Goal: Check status: Check status

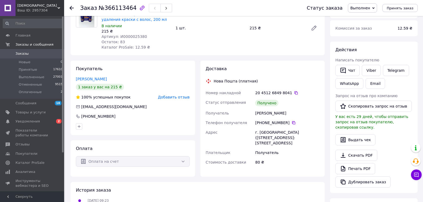
scroll to position [53, 0]
click at [72, 7] on icon at bounding box center [72, 8] width 4 height 4
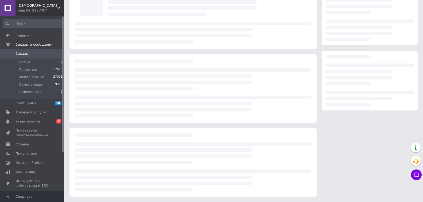
scroll to position [42, 0]
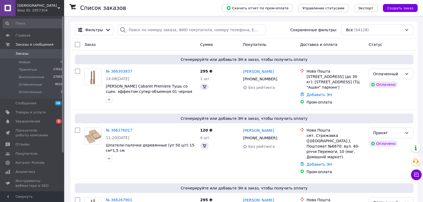
scroll to position [241, 0]
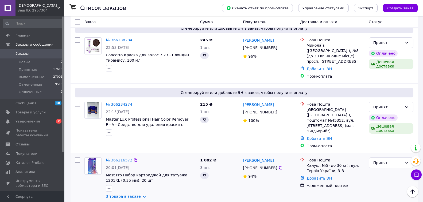
click at [137, 195] on link "3 товара в заказе" at bounding box center [123, 197] width 35 height 4
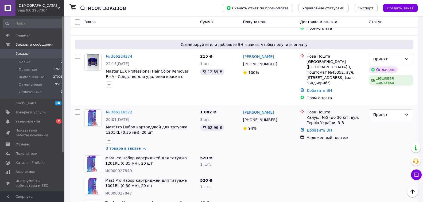
scroll to position [321, 0]
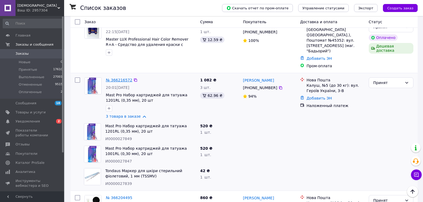
click at [118, 78] on link "№ 366216572" at bounding box center [119, 80] width 26 height 4
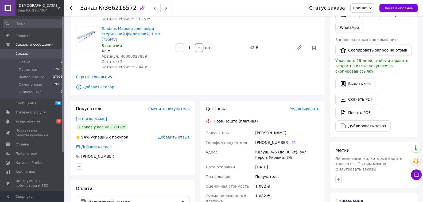
scroll to position [134, 0]
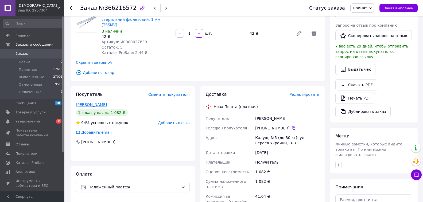
click at [92, 103] on link "[PERSON_NAME]" at bounding box center [91, 105] width 31 height 4
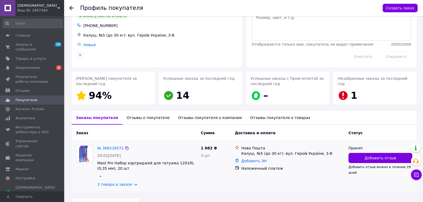
scroll to position [39, 0]
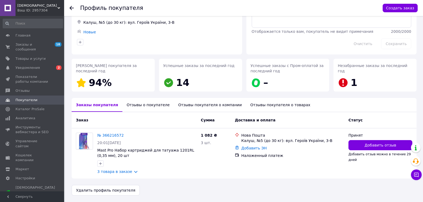
click at [138, 106] on div "Отзывы о покупателе" at bounding box center [149, 105] width 52 height 14
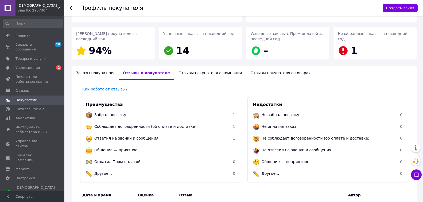
scroll to position [41, 0]
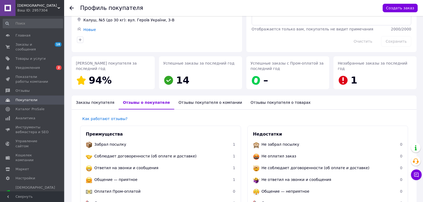
click at [72, 8] on use at bounding box center [72, 8] width 4 height 4
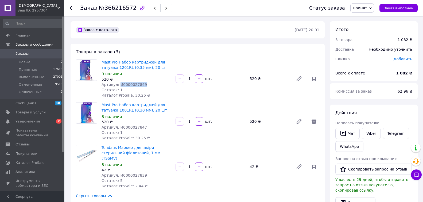
copy span "И0000027849"
drag, startPoint x: 117, startPoint y: 84, endPoint x: 153, endPoint y: 86, distance: 35.6
click at [153, 86] on div "Артикул: И0000027849" at bounding box center [137, 84] width 70 height 5
copy span "И0000027847"
drag, startPoint x: 118, startPoint y: 127, endPoint x: 142, endPoint y: 129, distance: 24.8
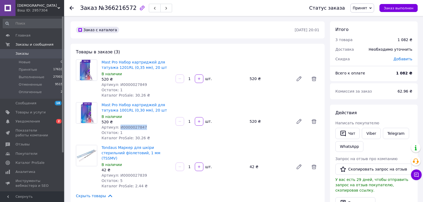
click at [142, 129] on div "Артикул: И0000027847" at bounding box center [137, 127] width 70 height 5
copy span "И0000027839"
drag, startPoint x: 117, startPoint y: 169, endPoint x: 146, endPoint y: 169, distance: 28.1
click at [146, 173] on div "Артикул: И0000027839" at bounding box center [137, 175] width 70 height 5
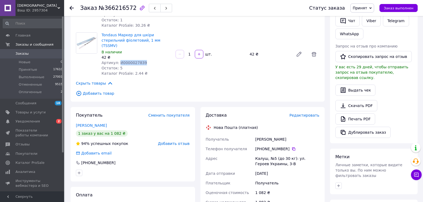
scroll to position [160, 0]
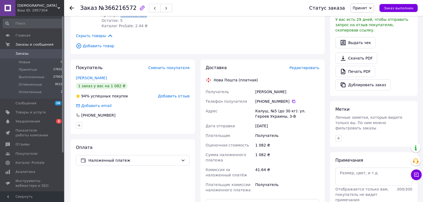
copy div "Получатель [PERSON_NAME]"
drag, startPoint x: 252, startPoint y: 85, endPoint x: 289, endPoint y: 85, distance: 36.6
click at [289, 87] on div "Получатель [PERSON_NAME] Телефон получателя [PHONE_NUMBER]   Адрес Калуш, №5 (д…" at bounding box center [263, 141] width 116 height 108
copy div "[PHONE_NUMBER]"
drag, startPoint x: 255, startPoint y: 94, endPoint x: 288, endPoint y: 98, distance: 32.6
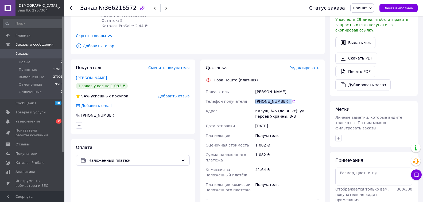
click at [288, 99] on div "[PHONE_NUMBER]" at bounding box center [287, 101] width 64 height 5
copy div "Адрес Калуш, №5 (до 30 кг): [STREET_ADDRESS]"
drag, startPoint x: 254, startPoint y: 104, endPoint x: 286, endPoint y: 114, distance: 33.6
click at [286, 114] on div "Получатель [PERSON_NAME] Телефон получателя [PHONE_NUMBER]   Адрес Калуш, №5 (д…" at bounding box center [263, 141] width 116 height 108
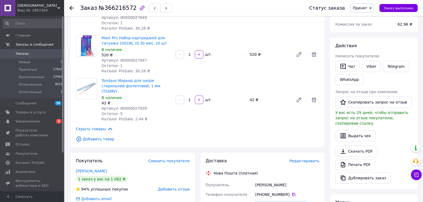
scroll to position [27, 0]
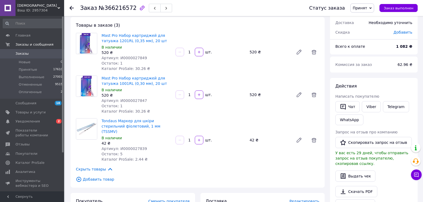
click at [71, 8] on use at bounding box center [72, 8] width 4 height 4
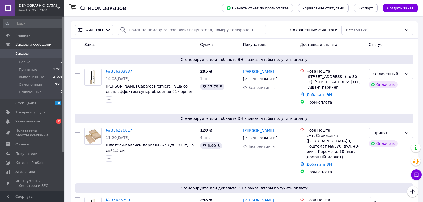
scroll to position [187, 0]
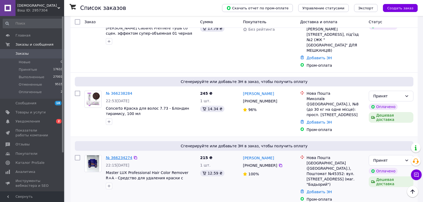
click at [120, 156] on link "№ 366234274" at bounding box center [119, 158] width 26 height 4
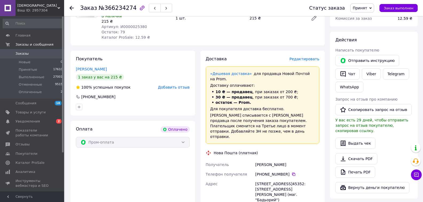
scroll to position [169, 0]
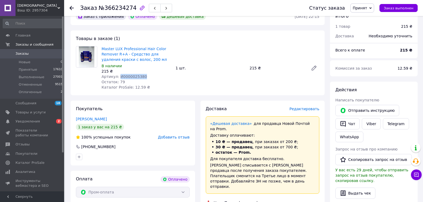
copy span "И0000025380"
drag, startPoint x: 117, startPoint y: 59, endPoint x: 143, endPoint y: 60, distance: 25.7
click at [143, 74] on div "Артикул: И0000025380" at bounding box center [137, 76] width 70 height 5
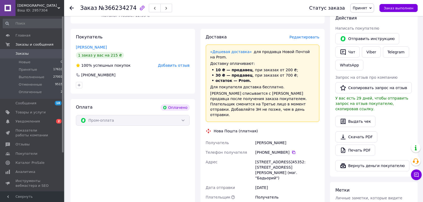
scroll to position [249, 0]
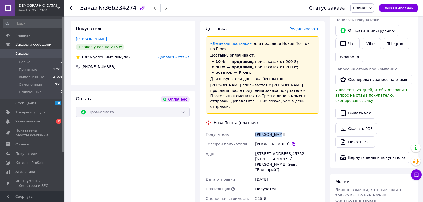
copy div "[PERSON_NAME]"
drag, startPoint x: 254, startPoint y: 106, endPoint x: 280, endPoint y: 109, distance: 25.6
click at [280, 130] on div "[PERSON_NAME]" at bounding box center [287, 135] width 66 height 10
copy div "Телефон получателя [PHONE_NUMBER]"
drag, startPoint x: 254, startPoint y: 117, endPoint x: 286, endPoint y: 117, distance: 32.4
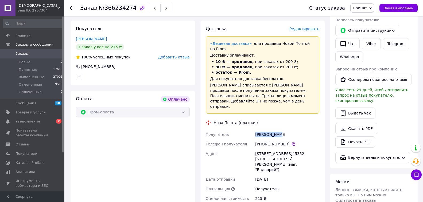
click at [286, 130] on div "Получатель Тунда Аліса Телефон получателя [PHONE_NUMBER]   Адрес [STREET_ADDRES…" at bounding box center [263, 167] width 116 height 74
copy div "Адрес [STREET_ADDRESS]: [STREET_ADDRESS][PERSON_NAME] (маг. "Бадьорий")"
drag, startPoint x: 262, startPoint y: 128, endPoint x: 295, endPoint y: 138, distance: 34.7
click at [295, 138] on div "Получатель Тунда Аліса Телефон получателя [PHONE_NUMBER]   Адрес [STREET_ADDRES…" at bounding box center [263, 167] width 116 height 74
drag, startPoint x: 129, startPoint y: 8, endPoint x: 103, endPoint y: 8, distance: 26.2
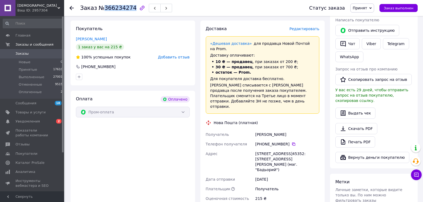
click at [103, 8] on span "№366234274" at bounding box center [118, 8] width 38 height 6
click at [71, 7] on use at bounding box center [72, 8] width 4 height 4
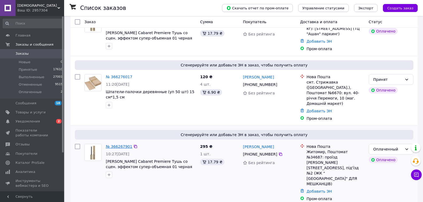
scroll to position [107, 0]
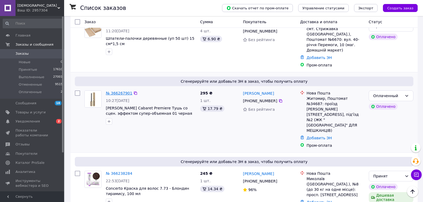
click at [118, 91] on link "№ 366267901" at bounding box center [119, 93] width 26 height 4
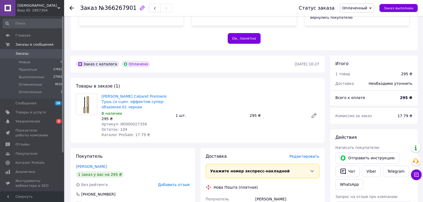
scroll to position [160, 0]
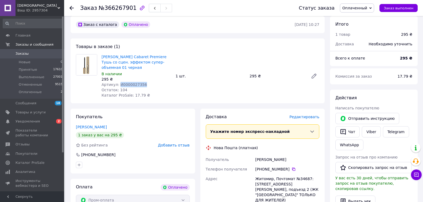
drag, startPoint x: 117, startPoint y: 67, endPoint x: 150, endPoint y: 70, distance: 32.8
click at [150, 82] on div "Артикул: И0000027356" at bounding box center [137, 84] width 70 height 5
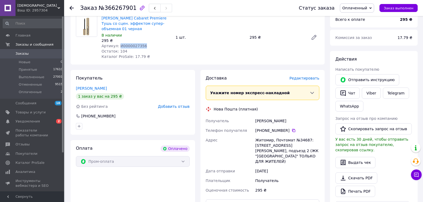
scroll to position [214, 0]
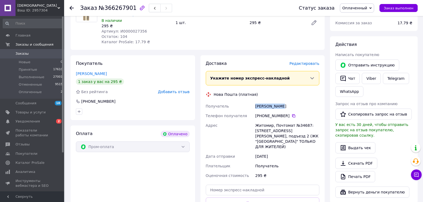
drag, startPoint x: 258, startPoint y: 89, endPoint x: 281, endPoint y: 89, distance: 23.0
click at [281, 102] on div "Получатель [PERSON_NAME] Телефон получателя [PHONE_NUMBER]   [PERSON_NAME], Поч…" at bounding box center [263, 141] width 116 height 79
drag, startPoint x: 254, startPoint y: 99, endPoint x: 287, endPoint y: 100, distance: 33.2
click at [287, 102] on div "Получатель [PERSON_NAME] Телефон получателя [PHONE_NUMBER]   [PERSON_NAME], Поч…" at bounding box center [263, 141] width 116 height 79
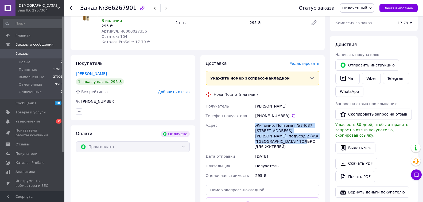
drag, startPoint x: 254, startPoint y: 108, endPoint x: 320, endPoint y: 124, distance: 67.1
click at [320, 124] on div "Житомир, Почтомат №34687: [STREET_ADDRESS][PERSON_NAME], подъезд 2 (ЖК "[GEOGRA…" at bounding box center [287, 136] width 66 height 31
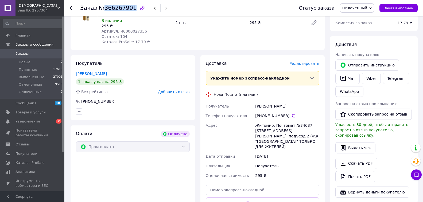
drag, startPoint x: 128, startPoint y: 8, endPoint x: 102, endPoint y: 7, distance: 26.0
click at [102, 7] on span "№366267901" at bounding box center [118, 8] width 38 height 6
click at [71, 8] on use at bounding box center [72, 8] width 4 height 4
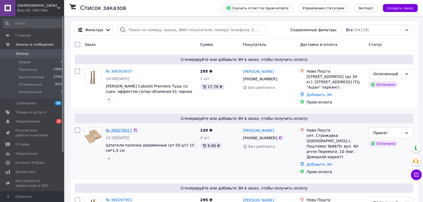
click at [120, 132] on link "№ 366276017" at bounding box center [119, 130] width 26 height 4
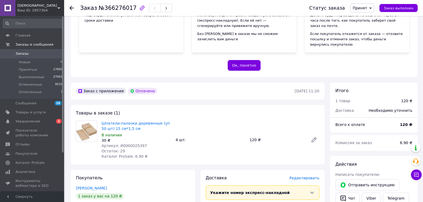
scroll to position [107, 0]
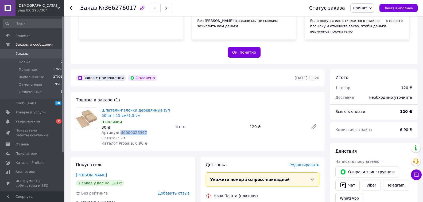
drag, startPoint x: 117, startPoint y: 116, endPoint x: 141, endPoint y: 118, distance: 24.2
click at [141, 130] on div "Артикул: И0000025397" at bounding box center [137, 132] width 70 height 5
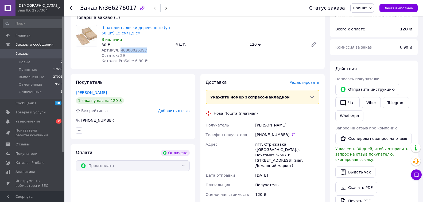
scroll to position [214, 0]
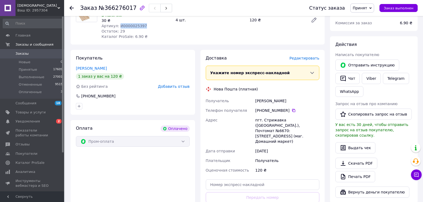
drag, startPoint x: 255, startPoint y: 83, endPoint x: 293, endPoint y: 86, distance: 38.3
click at [293, 96] on div "[PERSON_NAME]" at bounding box center [287, 101] width 66 height 10
drag, startPoint x: 253, startPoint y: 94, endPoint x: 287, endPoint y: 96, distance: 34.0
click at [287, 96] on div "Получатель [PERSON_NAME] Телефон получателя [PHONE_NUMBER]   [GEOGRAPHIC_DATA] …" at bounding box center [263, 135] width 116 height 79
drag, startPoint x: 254, startPoint y: 104, endPoint x: 319, endPoint y: 116, distance: 65.9
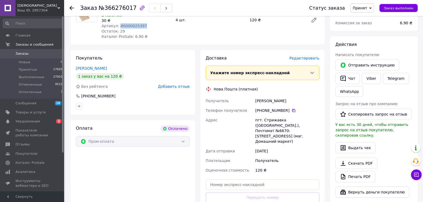
click at [319, 116] on div "Получатель [PERSON_NAME] Телефон получателя [PHONE_NUMBER]   [GEOGRAPHIC_DATA] …" at bounding box center [263, 135] width 116 height 79
drag, startPoint x: 254, startPoint y: 83, endPoint x: 300, endPoint y: 85, distance: 46.1
click at [300, 96] on div "Получатель [PERSON_NAME] Телефон получателя [PHONE_NUMBER]   [GEOGRAPHIC_DATA] …" at bounding box center [263, 135] width 116 height 79
drag, startPoint x: 129, startPoint y: 7, endPoint x: 97, endPoint y: 5, distance: 32.7
click at [99, 5] on span "№366276017" at bounding box center [118, 8] width 38 height 6
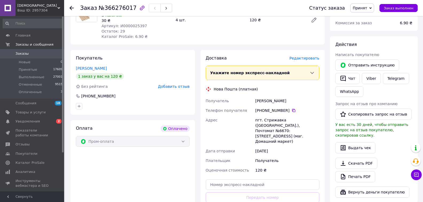
click at [71, 9] on use at bounding box center [72, 8] width 4 height 4
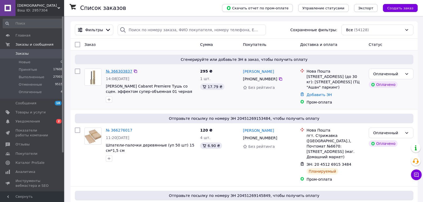
click at [119, 72] on link "№ 366303837" at bounding box center [119, 71] width 26 height 4
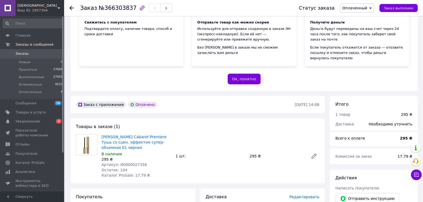
scroll to position [134, 0]
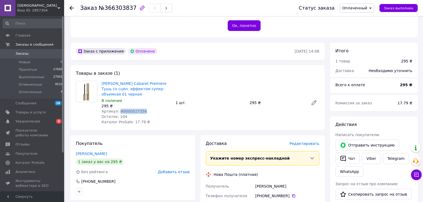
drag, startPoint x: 118, startPoint y: 95, endPoint x: 143, endPoint y: 95, distance: 24.9
click at [143, 109] on div "Артикул: И0000027356" at bounding box center [137, 111] width 70 height 5
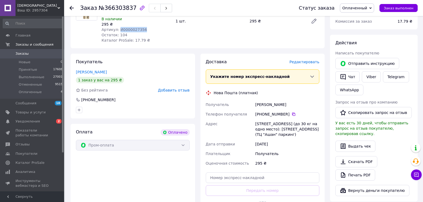
scroll to position [241, 0]
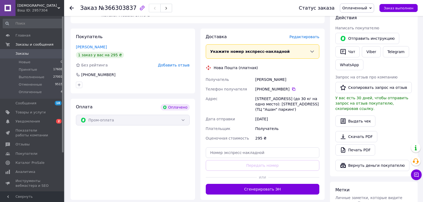
drag, startPoint x: 254, startPoint y: 63, endPoint x: 295, endPoint y: 64, distance: 40.7
click at [295, 75] on div "[PERSON_NAME]" at bounding box center [287, 80] width 66 height 10
drag, startPoint x: 256, startPoint y: 73, endPoint x: 286, endPoint y: 74, distance: 30.5
click at [286, 75] on div "Получатель [PERSON_NAME] Телефон получателя [PHONE_NUMBER]   Адрес [STREET_ADDR…" at bounding box center [263, 109] width 116 height 68
drag, startPoint x: 254, startPoint y: 82, endPoint x: 298, endPoint y: 94, distance: 46.1
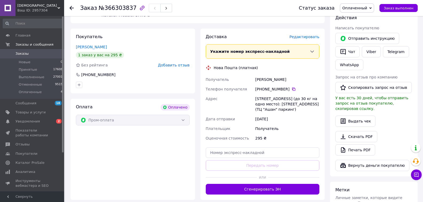
click at [298, 94] on div "Получатель [PERSON_NAME] Телефон получателя [PHONE_NUMBER]   Адрес [STREET_ADDR…" at bounding box center [263, 109] width 116 height 68
drag, startPoint x: 294, startPoint y: 63, endPoint x: 252, endPoint y: 63, distance: 42.0
click at [252, 75] on div "Получатель [PERSON_NAME] Телефон получателя [PHONE_NUMBER]   Адрес [STREET_ADDR…" at bounding box center [263, 109] width 116 height 68
drag, startPoint x: 131, startPoint y: 7, endPoint x: 80, endPoint y: 8, distance: 50.3
click at [80, 8] on div "Заказ №366303837" at bounding box center [126, 7] width 92 height 9
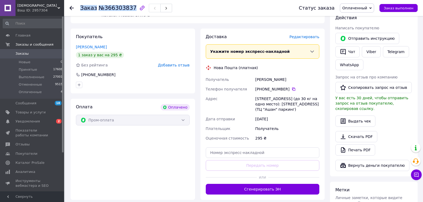
drag, startPoint x: 80, startPoint y: 8, endPoint x: 129, endPoint y: 8, distance: 48.9
click at [129, 8] on h1 "Заказ №366303837" at bounding box center [108, 8] width 56 height 6
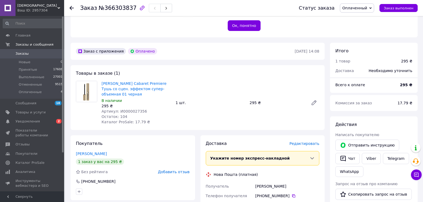
click at [72, 7] on icon at bounding box center [72, 8] width 4 height 4
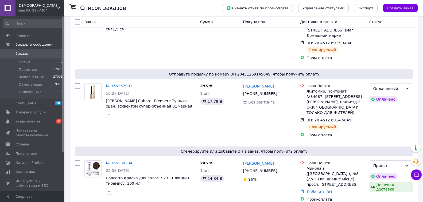
scroll to position [336, 0]
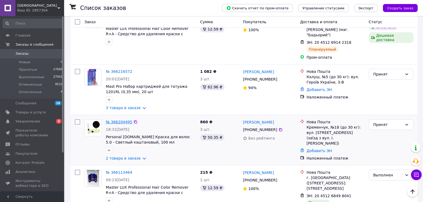
click at [119, 120] on link "№ 366204495" at bounding box center [119, 122] width 26 height 4
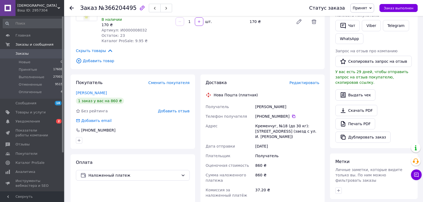
scroll to position [89, 0]
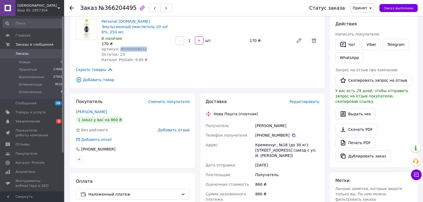
drag, startPoint x: 117, startPoint y: 38, endPoint x: 149, endPoint y: 38, distance: 31.3
click at [149, 47] on div "Артикул: И0000008032" at bounding box center [137, 49] width 70 height 5
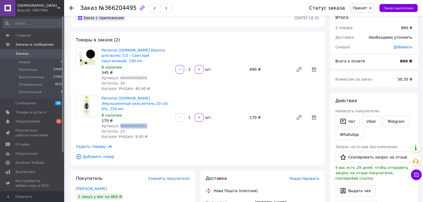
scroll to position [9, 0]
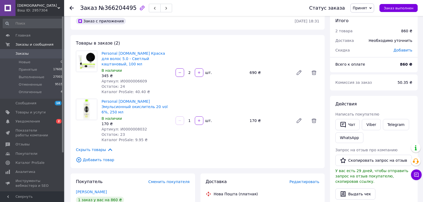
click at [137, 147] on div "Скрыть товары" at bounding box center [198, 150] width 244 height 6
drag, startPoint x: 118, startPoint y: 76, endPoint x: 148, endPoint y: 77, distance: 30.2
click at [148, 79] on div "Артикул: И0000006609" at bounding box center [137, 81] width 70 height 5
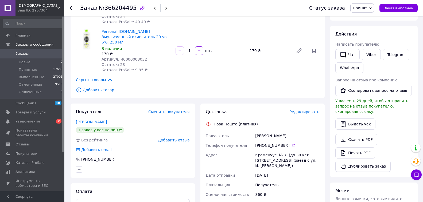
scroll to position [89, 0]
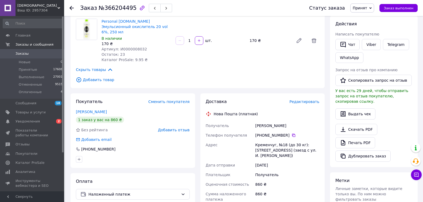
drag, startPoint x: 259, startPoint y: 113, endPoint x: 286, endPoint y: 115, distance: 27.1
click at [286, 121] on div "Получатель [PERSON_NAME] Телефон получателя [PHONE_NUMBER]   Адрес Кременчуг, №…" at bounding box center [263, 177] width 116 height 113
drag, startPoint x: 252, startPoint y: 123, endPoint x: 288, endPoint y: 125, distance: 35.3
click at [288, 125] on div "Получатель [PERSON_NAME] Телефон получателя [PHONE_NUMBER]   Адрес Кременчуг, №…" at bounding box center [263, 177] width 116 height 113
drag, startPoint x: 256, startPoint y: 134, endPoint x: 288, endPoint y: 146, distance: 34.0
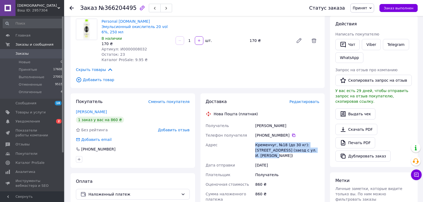
click at [288, 146] on div "Кременчуг, №18 (до 30 кг): [STREET_ADDRESS] (заезд с ул. И. [PERSON_NAME])" at bounding box center [287, 150] width 66 height 20
